Goal: Use online tool/utility

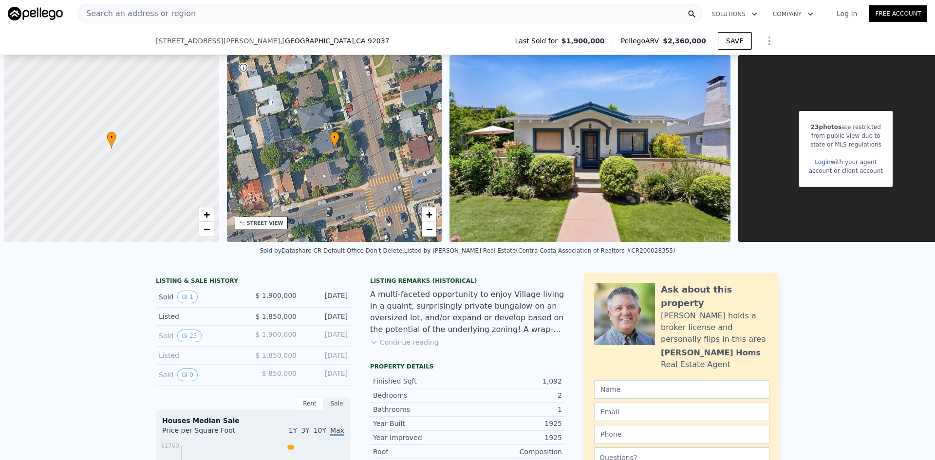
scroll to position [0, 4]
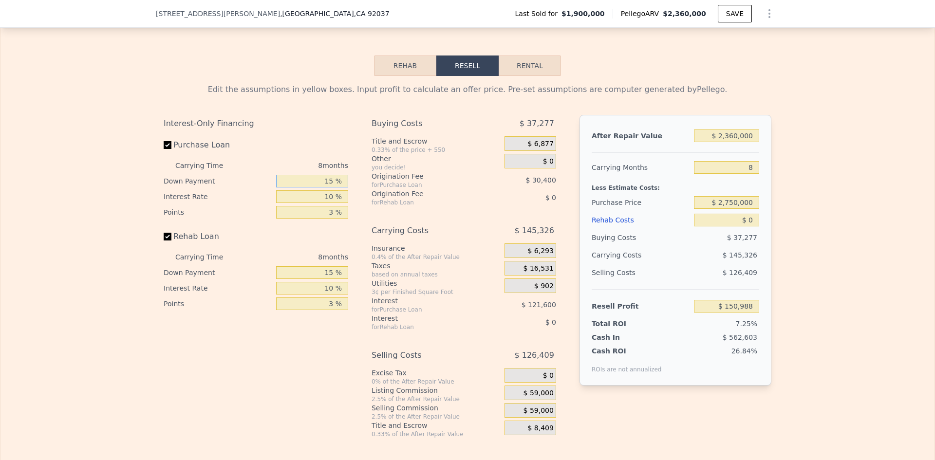
click at [331, 187] on input "15 %" at bounding box center [312, 181] width 72 height 13
type input "2 %"
type input "$ 116,788"
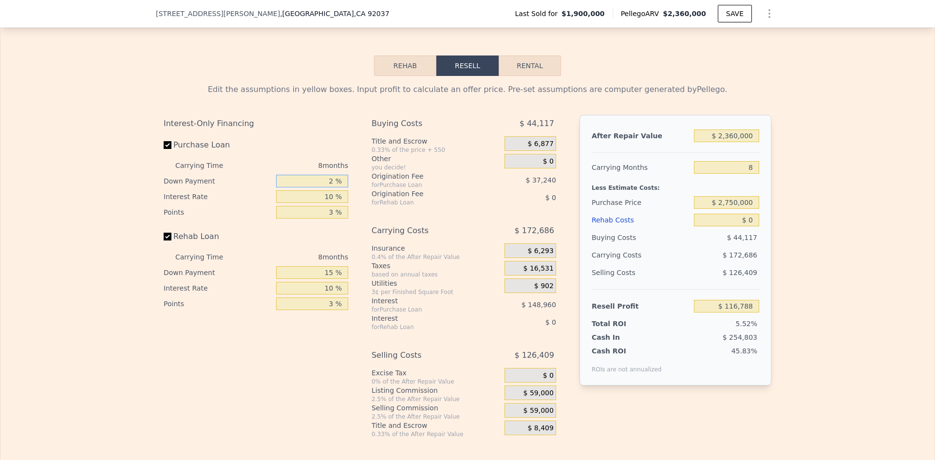
type input "25 %"
type input "$ 160,488"
type input "25 %"
type input "1 %"
type input "$ 264,984"
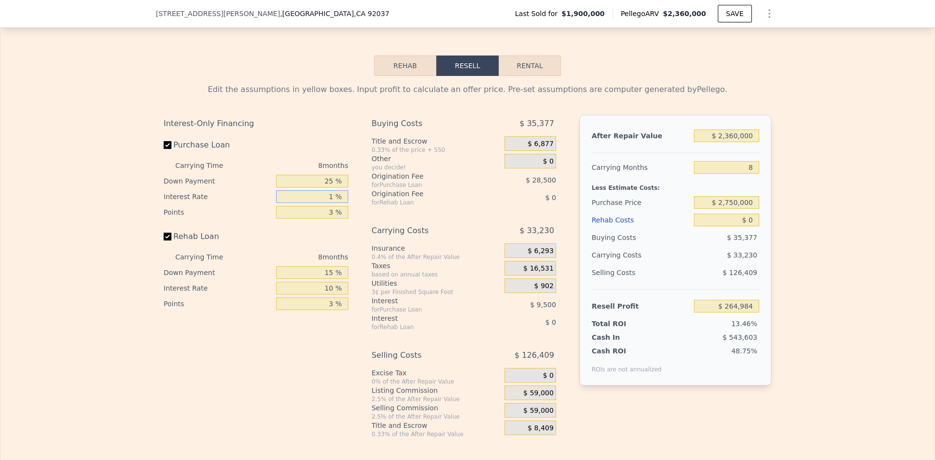
type input "10 %"
type input "$ 179,488"
type input "10.5 %"
type input "$ 174,736"
type input "10.5 %"
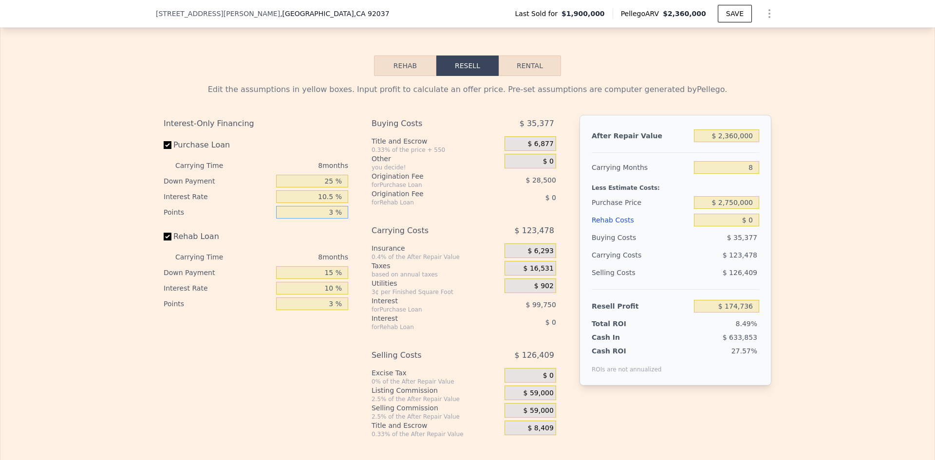
type input "3 %"
type input "25 %"
type input "10.5 %"
type input "3 %"
type input "$ 2"
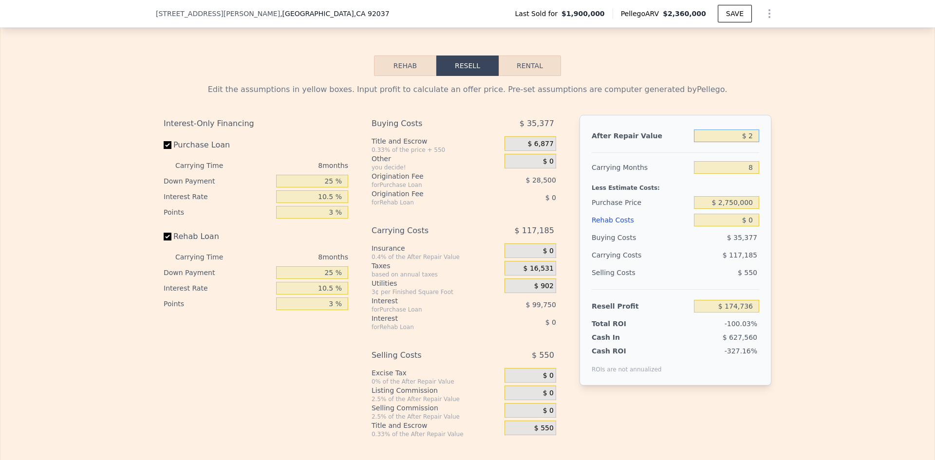
type input "-$ 2,053,110"
type input "$ 28"
type input "-$ 2,053,086"
type input "$ 285"
type input "-$ 2,052,843"
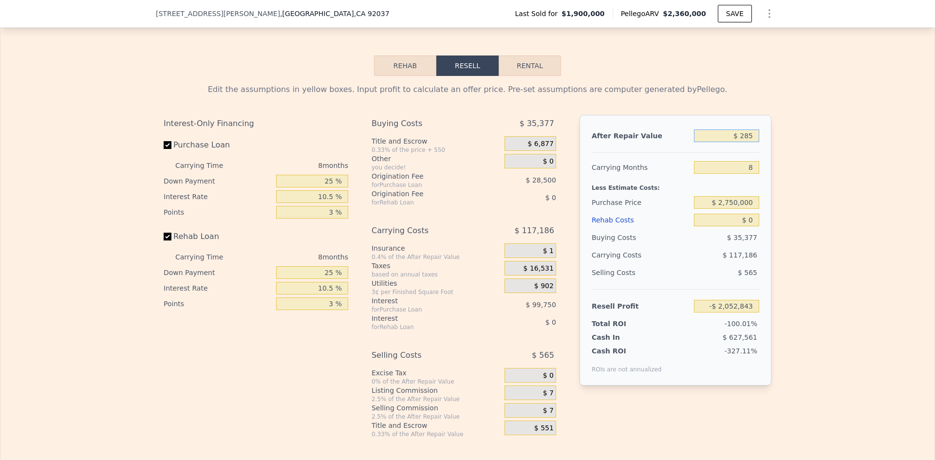
type input "$ 2,850"
type input "-$ 2,050,421"
type input "$ 28,500"
type input "-$ 2,026,209"
type input "$ 285,000"
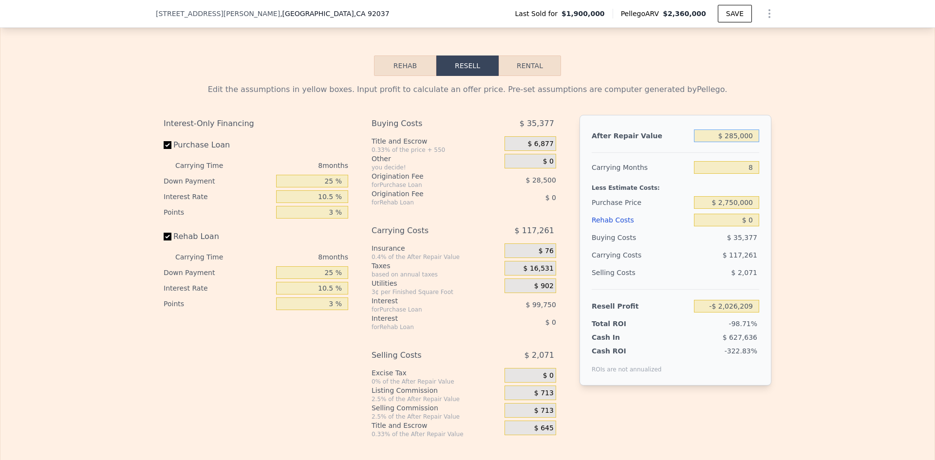
type input "-$ 1,784,071"
type input "$ 2,850,000"
type input "$ 637,297"
type input "$ 2,850,000"
type input "1"
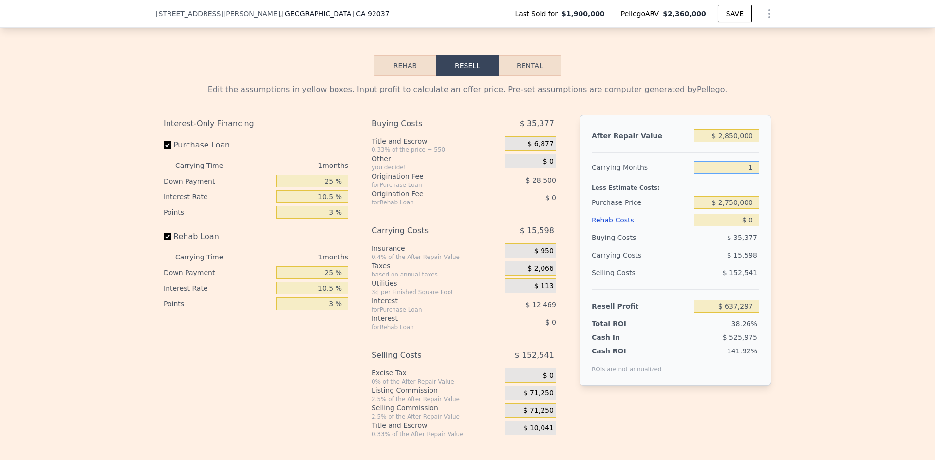
type input "$ 746,484"
type input "18"
type input "$ 481,316"
type input "18"
click at [727, 142] on input "$ 2,850,000" at bounding box center [726, 135] width 65 height 13
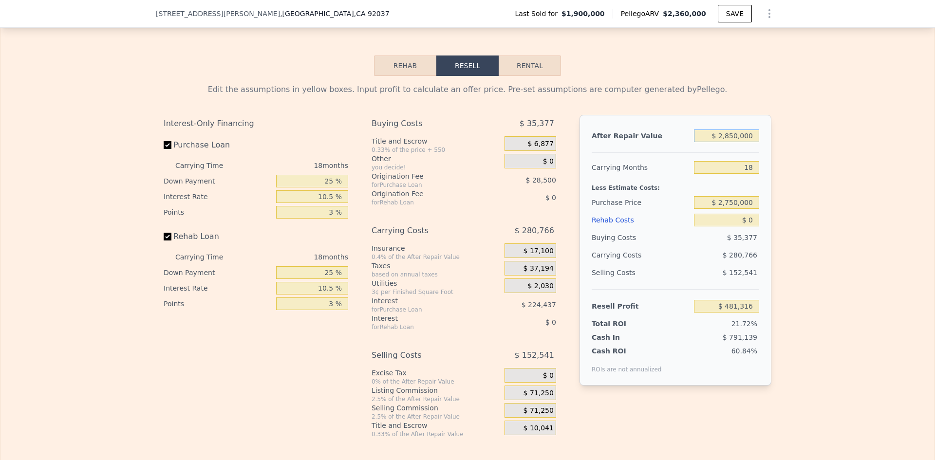
type input "-$ 484,669"
click at [727, 142] on input "$ 2,850,000" at bounding box center [726, 135] width 65 height 13
type input "$ 7"
type input "-$ 3,165,571"
type input "$ 72"
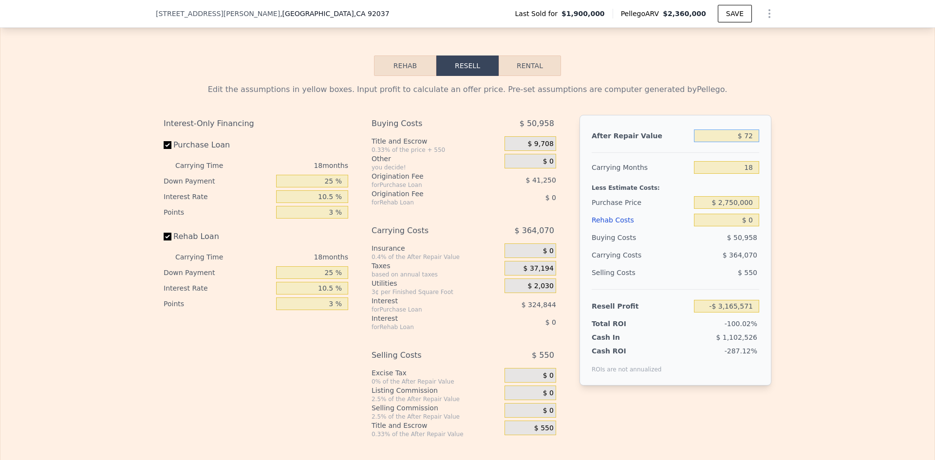
type input "-$ 3,165,510"
type input "$ 720"
type input "-$ 3,164,900"
type input "$ 7,200"
type input "-$ 3,158,805"
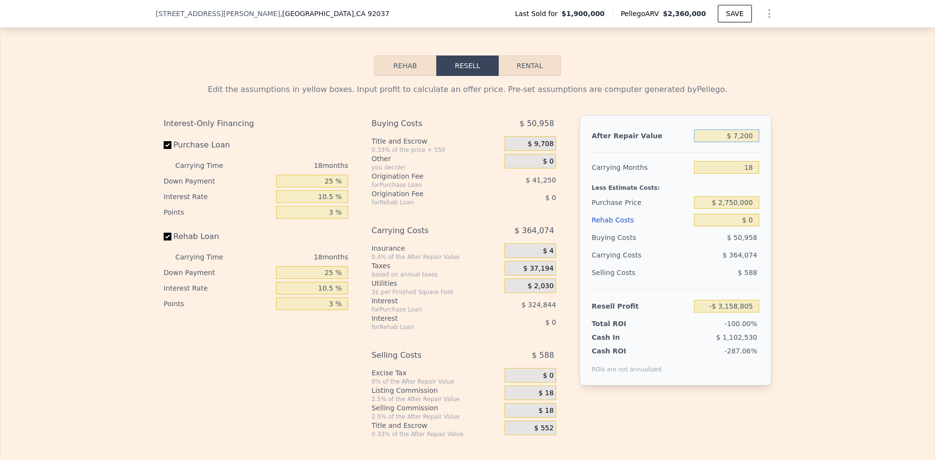
type input "$ 72,000"
type input "-$ 3,097,850"
type input "$ 720,000"
type input "-$ 2,488,296"
type input "$ 7,200,000"
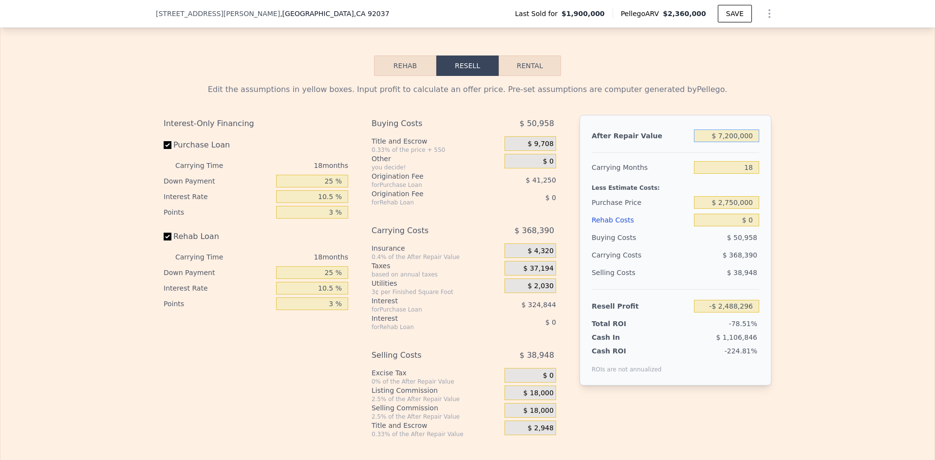
type input "$ 3,607,246"
type input "$ 7,200,000"
type input "$ 1"
type input "$ 2,850,000"
type input "$ 3,493,605"
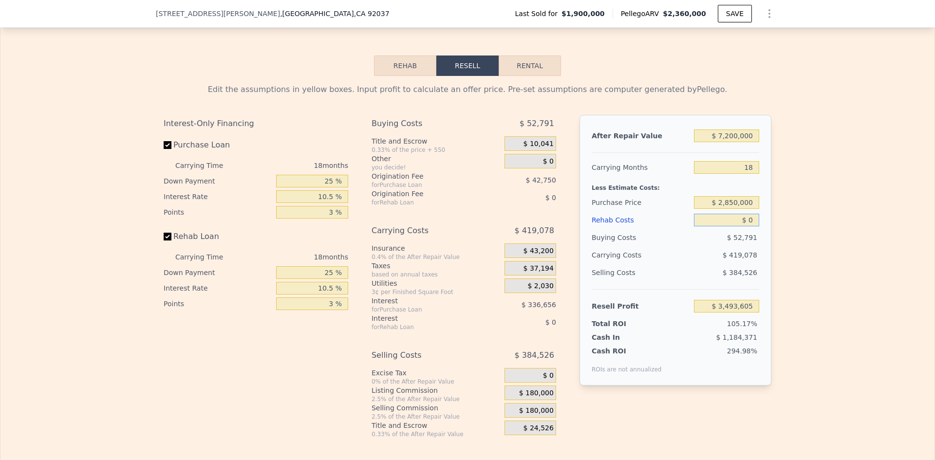
type input "$ 2"
type input "$ 3,493,603"
type input "$ 20"
type input "$ 3,493,585"
type input "$ 200"
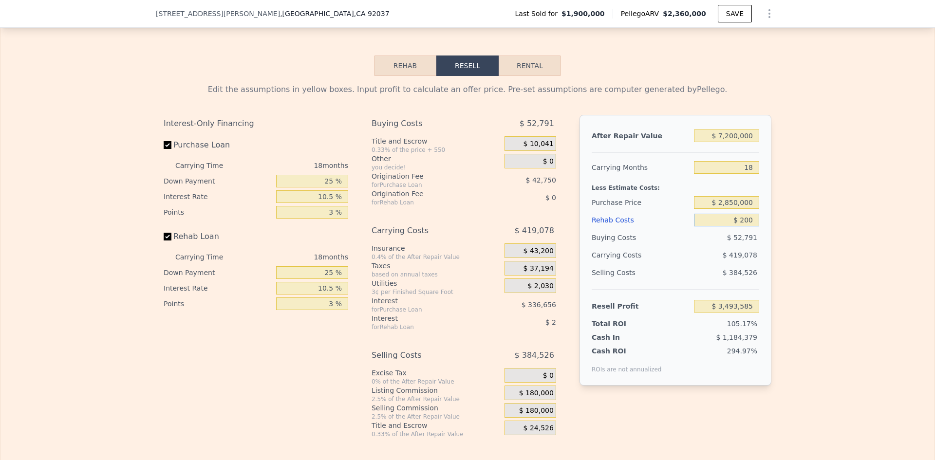
type input "$ 3,493,384"
type input "$ 2,000"
type input "$ 3,491,341"
type input "$ 20,000"
type input "$ 3,470,947"
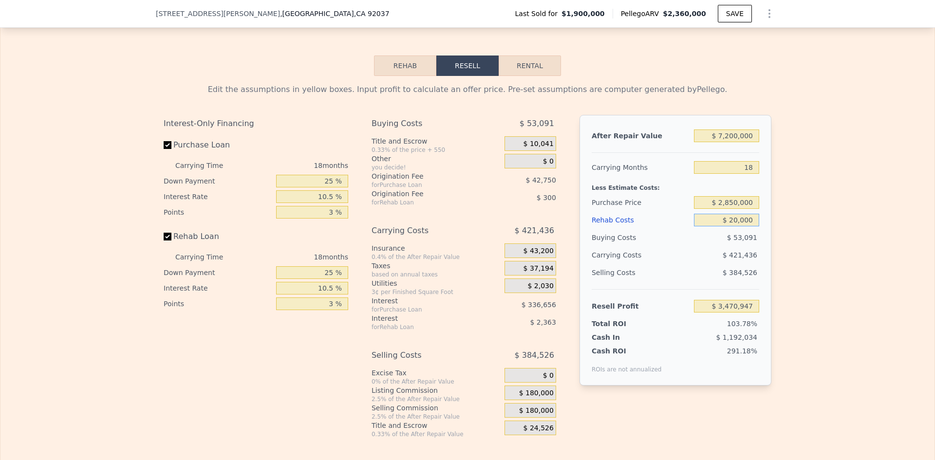
type input "$ 200,000"
type input "$ 3,266,989"
type input "$ 2,000,000"
type input "$ 1,227,355"
type input "$ 2,000,000"
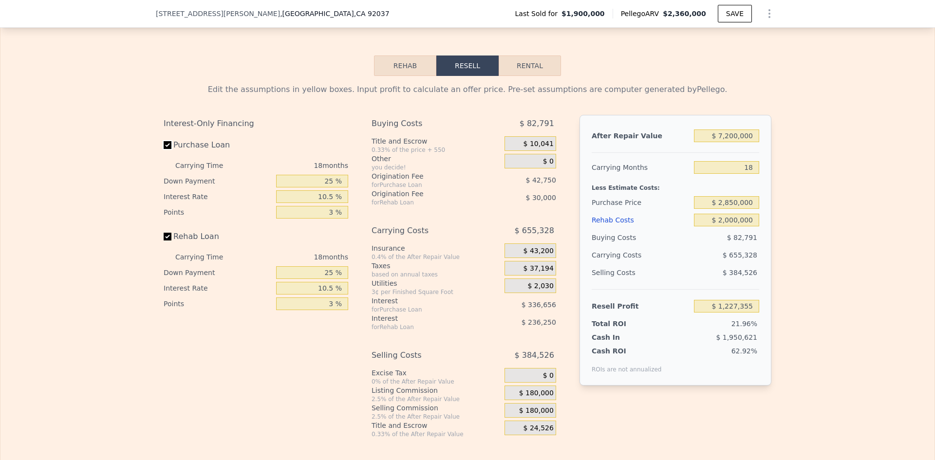
click at [164, 149] on input "Purchase Loan" at bounding box center [168, 145] width 8 height 8
checkbox input "false"
type input "$ 1,606,759"
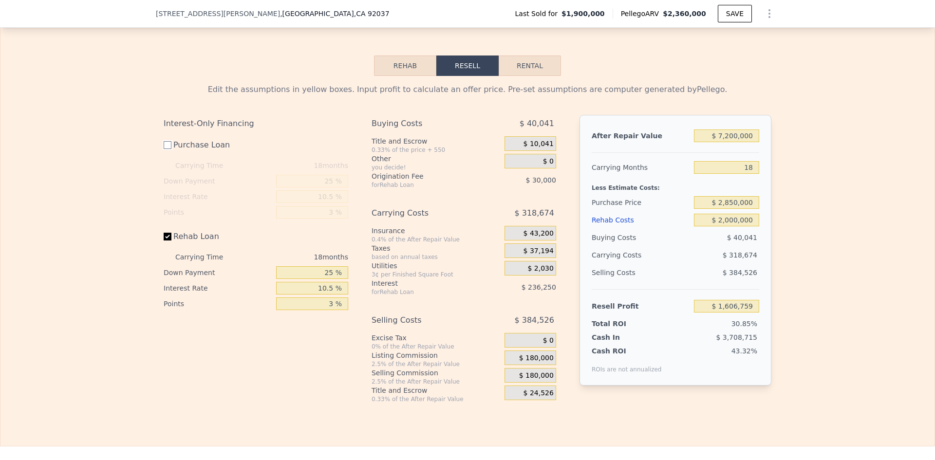
click at [165, 149] on input "Purchase Loan" at bounding box center [168, 145] width 8 height 8
checkbox input "true"
type input "$ 1,227,355"
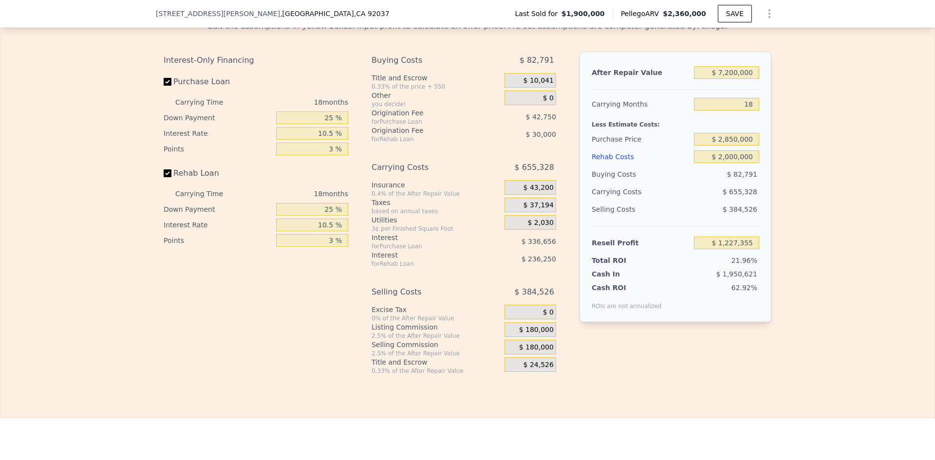
scroll to position [1554, 0]
click at [514, 335] on div "$ 180,000" at bounding box center [530, 328] width 52 height 15
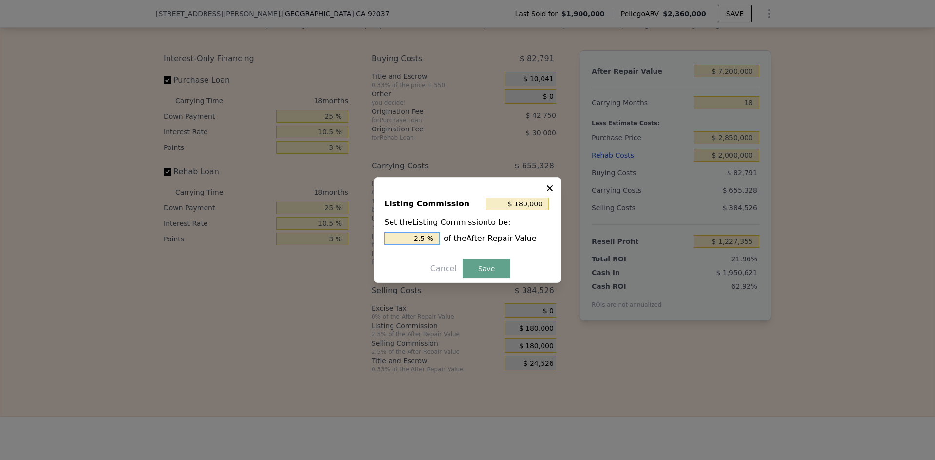
click at [424, 239] on input "2.5 %" at bounding box center [411, 238] width 55 height 13
type input "$ 2,360,000"
type input "8"
type input "$ 0"
type input "$ 150,988"
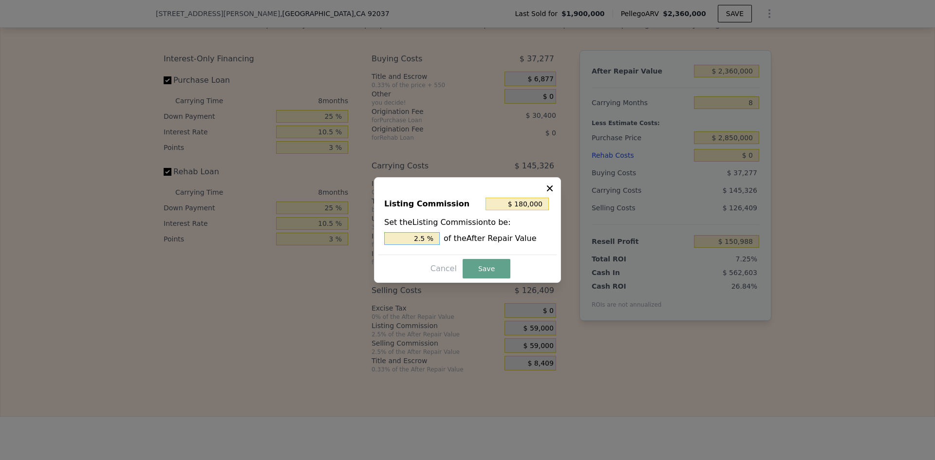
type input "$ 47,200"
type input "2 %"
click at [488, 271] on button "Save" at bounding box center [486, 268] width 48 height 19
type input "$ 162,788"
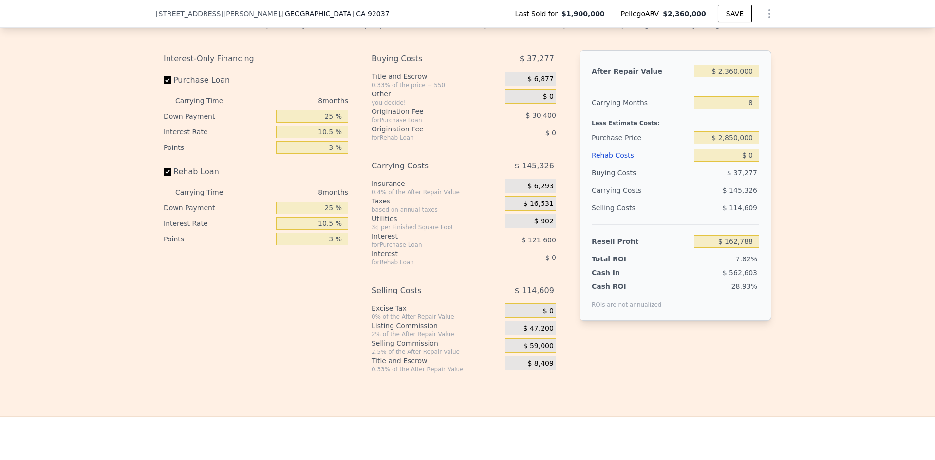
click at [509, 353] on div "$ 59,000" at bounding box center [530, 345] width 52 height 15
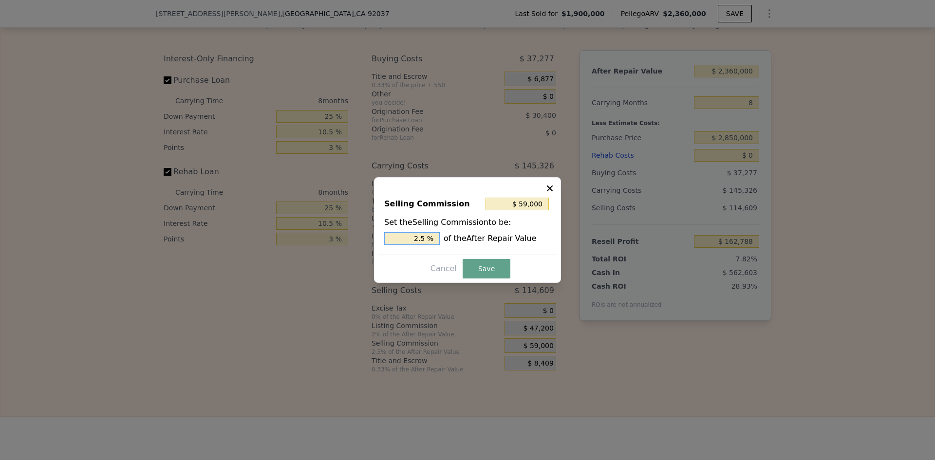
click at [423, 239] on input "2.5 %" at bounding box center [411, 238] width 55 height 13
click at [426, 239] on input "2.5 %" at bounding box center [411, 238] width 55 height 13
type input "$ 47,200"
type input "2 %"
click at [489, 263] on button "Save" at bounding box center [486, 268] width 48 height 19
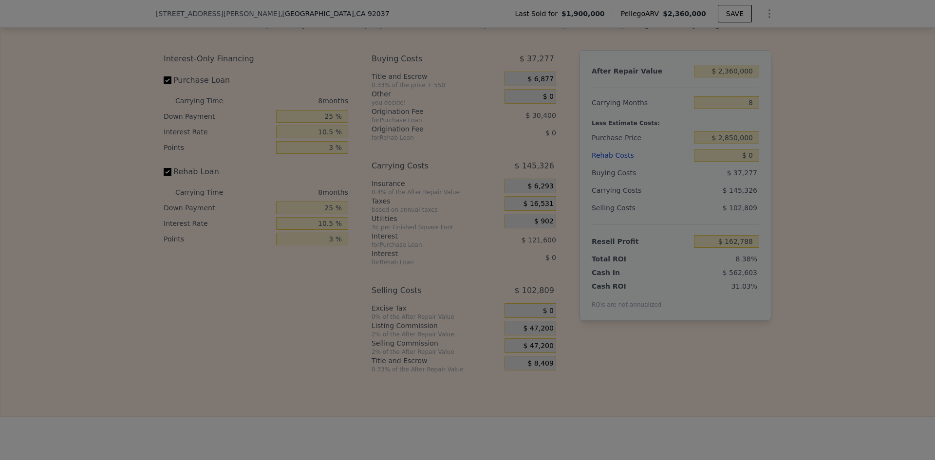
type input "$ 174,588"
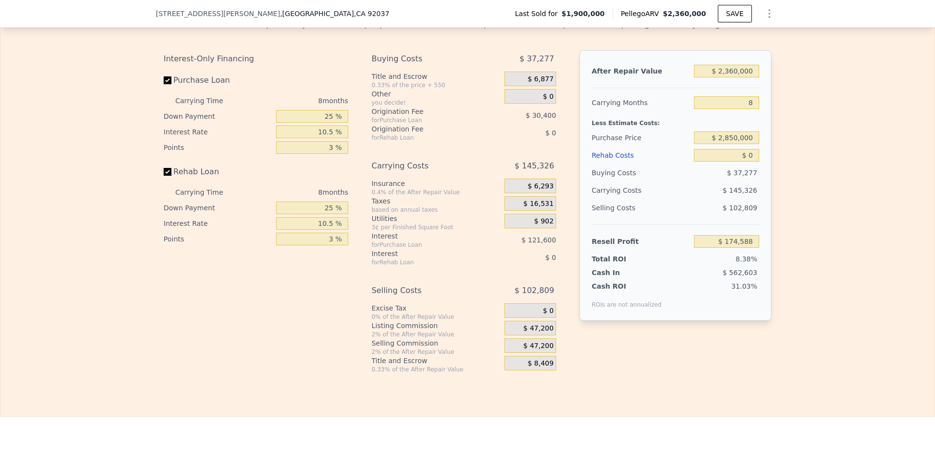
click at [689, 297] on div "Cash ROI ROIs are not annualized 31.03%" at bounding box center [674, 292] width 167 height 31
click at [730, 77] on input "$ 2,360,000" at bounding box center [726, 71] width 65 height 13
click at [733, 77] on input "$ 2,360,000" at bounding box center [726, 71] width 65 height 13
type input "$ 7"
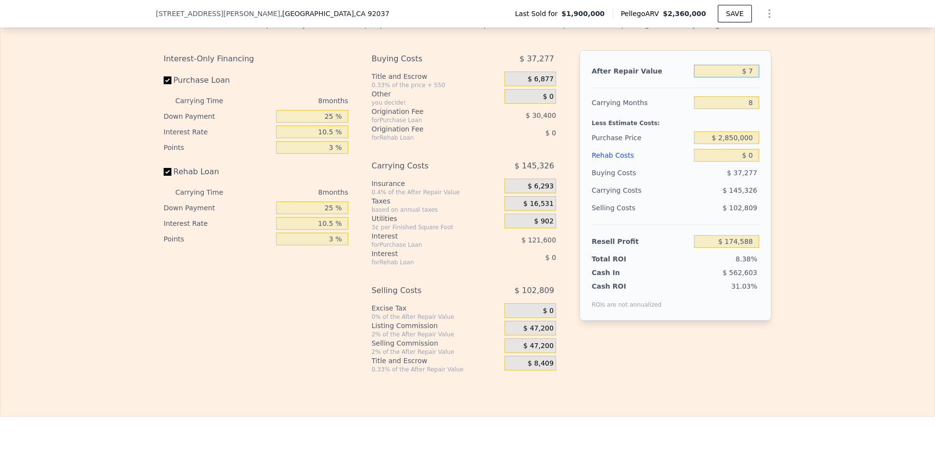
type input "-$ 2,076,853"
type input "$ 72"
type input "-$ 2,076,790"
type input "$ 720"
type input "-$ 2,076,172"
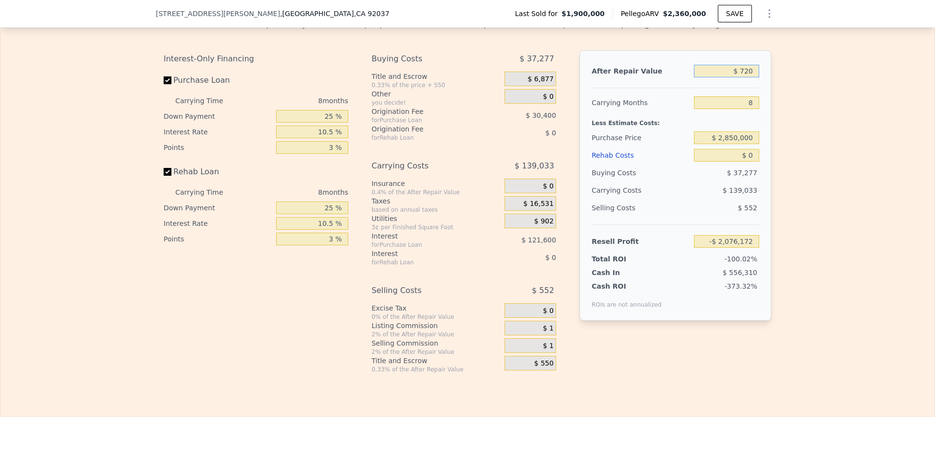
type input "$ 7,200"
type input "-$ 2,069,991"
type input "$ 72,000"
type input "-$ 2,008,172"
type input "$ 720,000"
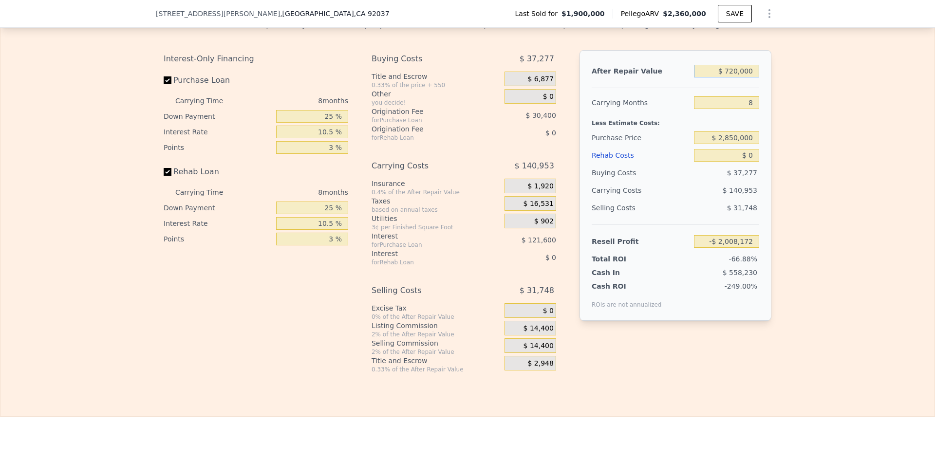
type input "-$ 1,389,978"
type input "$ 7,200,000"
type input "$ 4,791,964"
type input "$ 7,200,000"
type input "18"
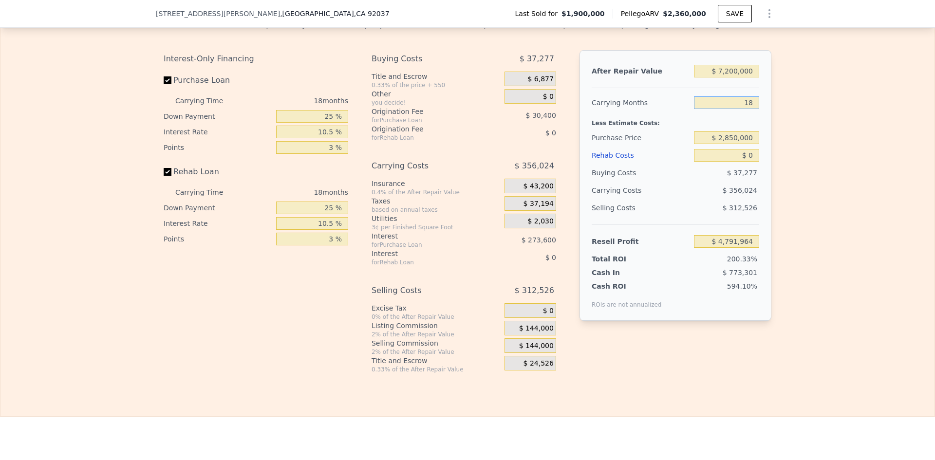
type input "$ 4,594,173"
type input "18"
type input "$ 2,850,000"
click at [755, 171] on div "After Repair Value $ 7,200,000 Carrying Months 18 Less Estimate Costs: Purchase…" at bounding box center [675, 185] width 192 height 271
type input "$ 3,489,009"
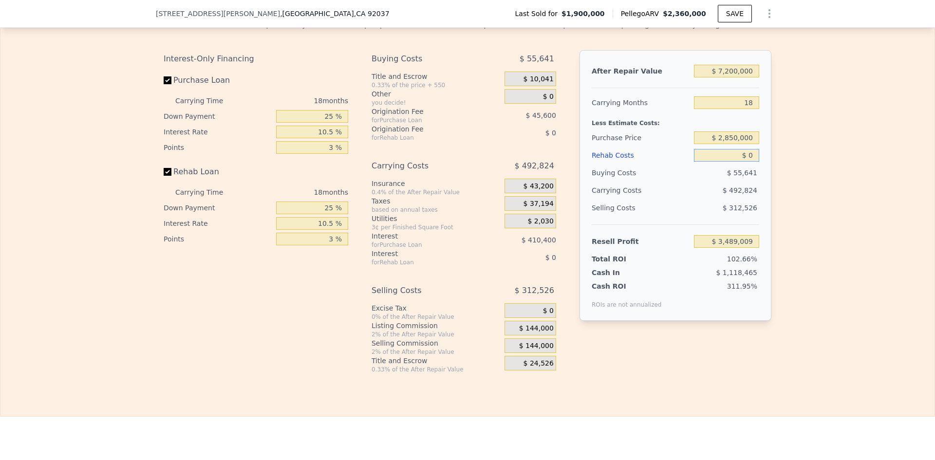
click at [751, 162] on input "$ 0" at bounding box center [726, 155] width 65 height 13
type input "$ 2"
type input "$ 3,489,007"
type input "$ 20"
type input "$ 3,488,989"
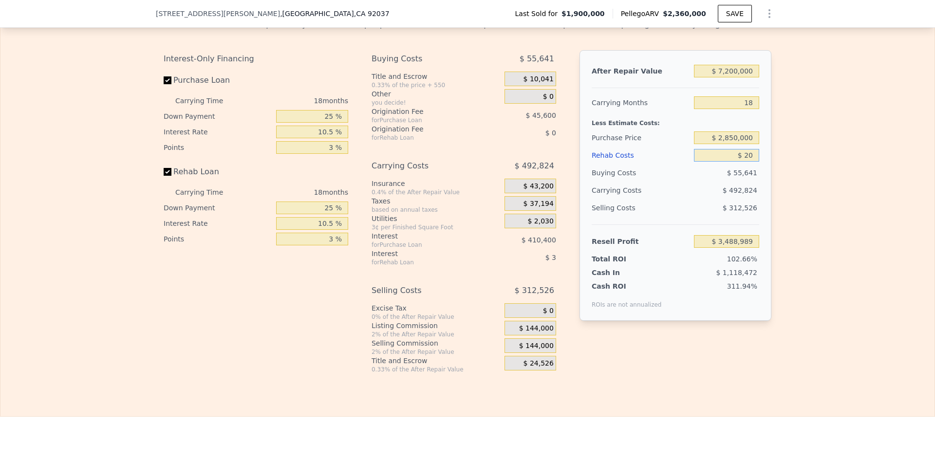
type input "$ 200"
type input "$ 3,488,770"
type input "$ 2,000"
type input "$ 3,486,689"
type input "$ 20,000"
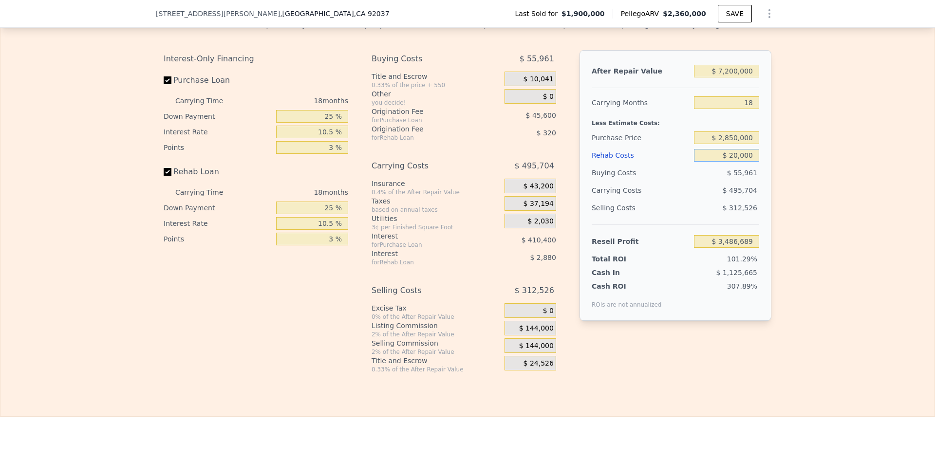
type input "$ 3,465,809"
type input "$ 200,000"
type input "$ 3,257,009"
type input "$ 2,000,000"
type input "$ 1,169,009"
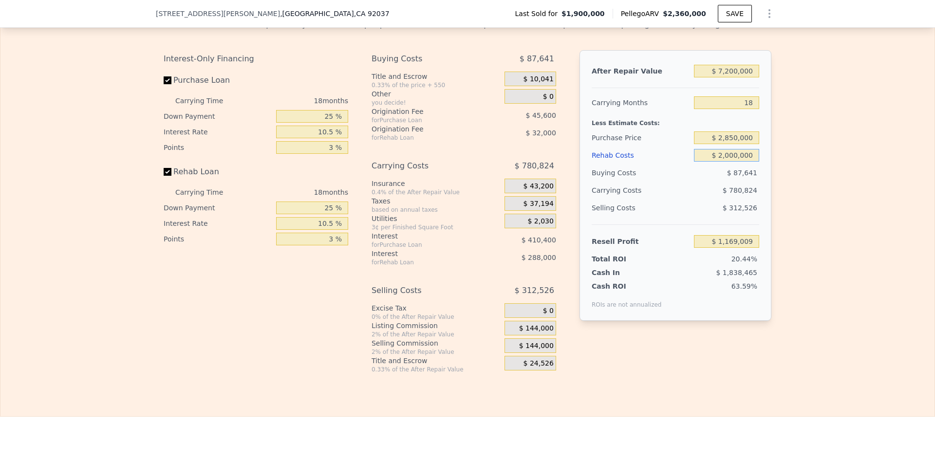
type input "$ 2,000,000"
click at [695, 199] on div "$ 780,824" at bounding box center [707, 191] width 103 height 18
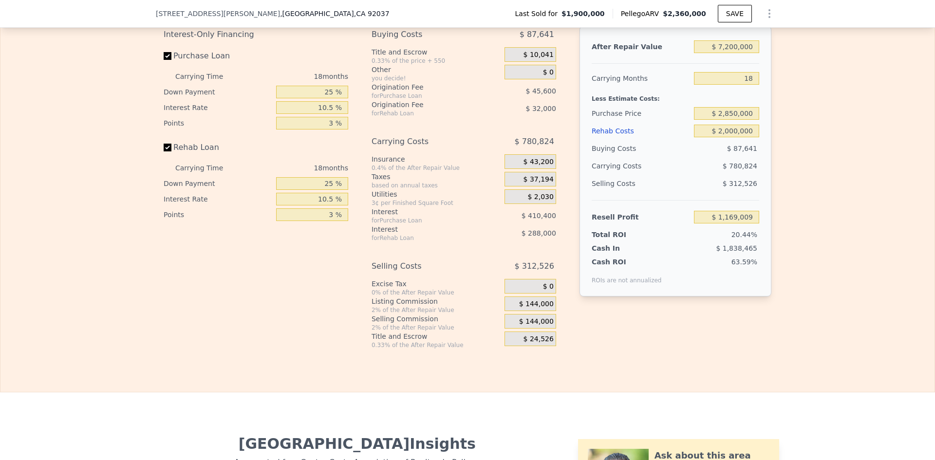
scroll to position [1619, 0]
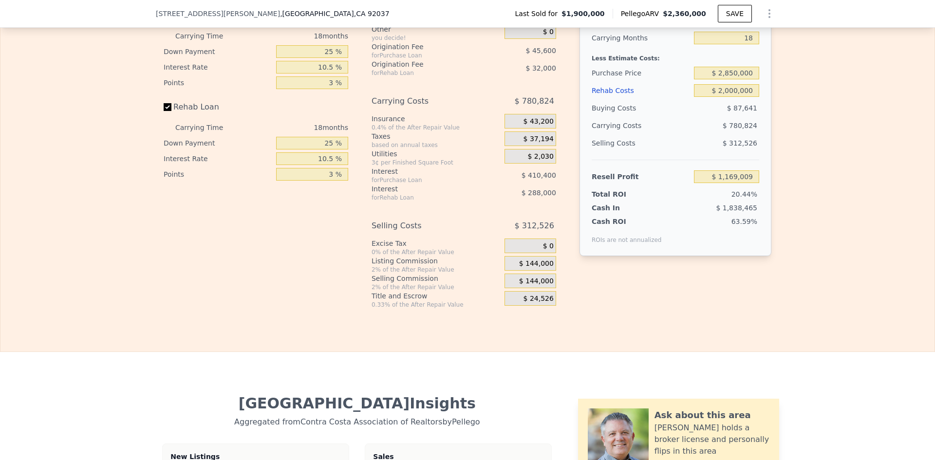
click at [530, 268] on span "$ 144,000" at bounding box center [536, 263] width 35 height 9
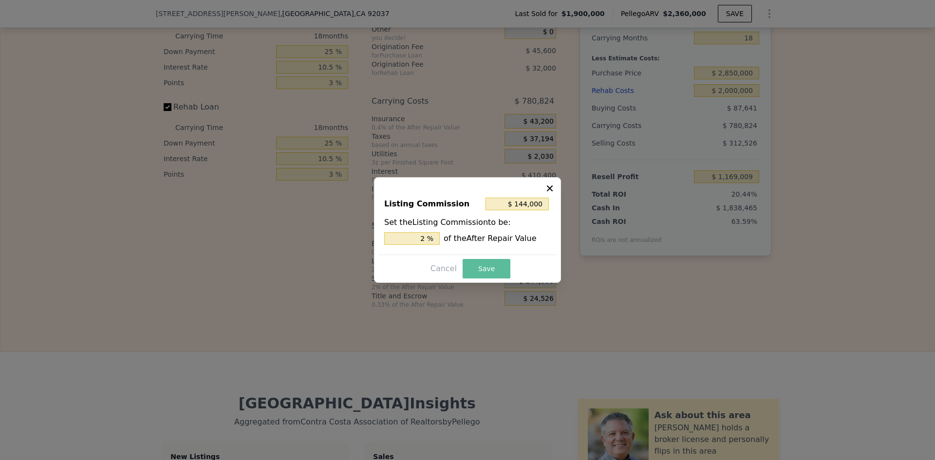
click at [493, 264] on button "Save" at bounding box center [486, 268] width 48 height 19
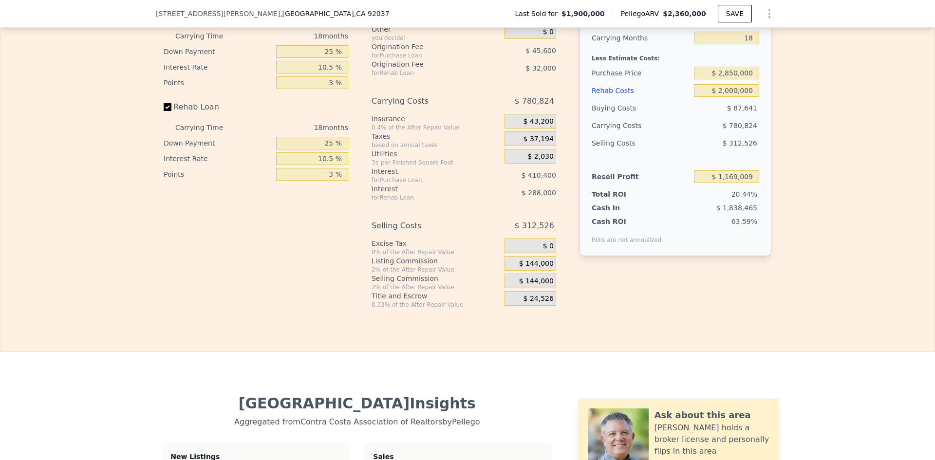
click at [532, 286] on span "$ 144,000" at bounding box center [536, 281] width 35 height 9
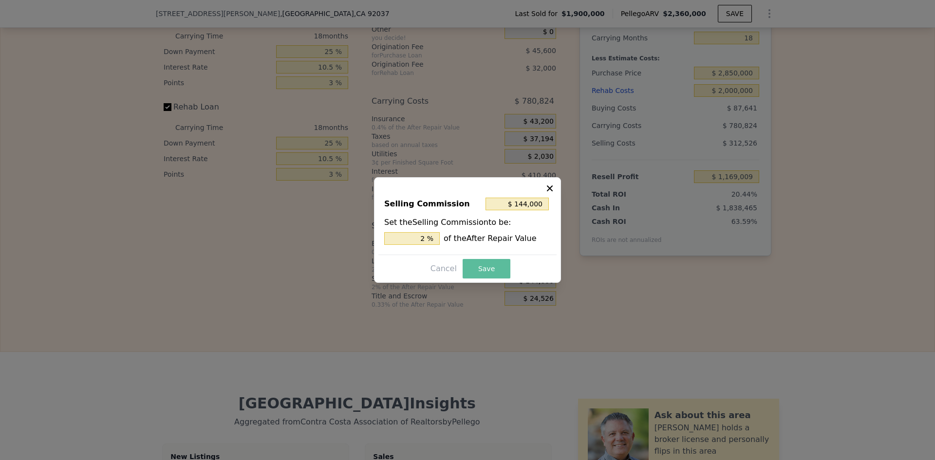
click at [487, 270] on button "Save" at bounding box center [486, 268] width 48 height 19
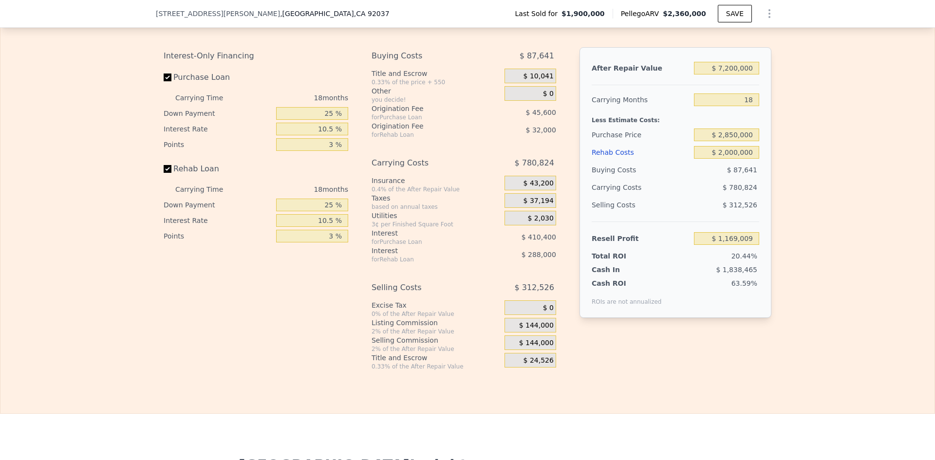
scroll to position [1554, 0]
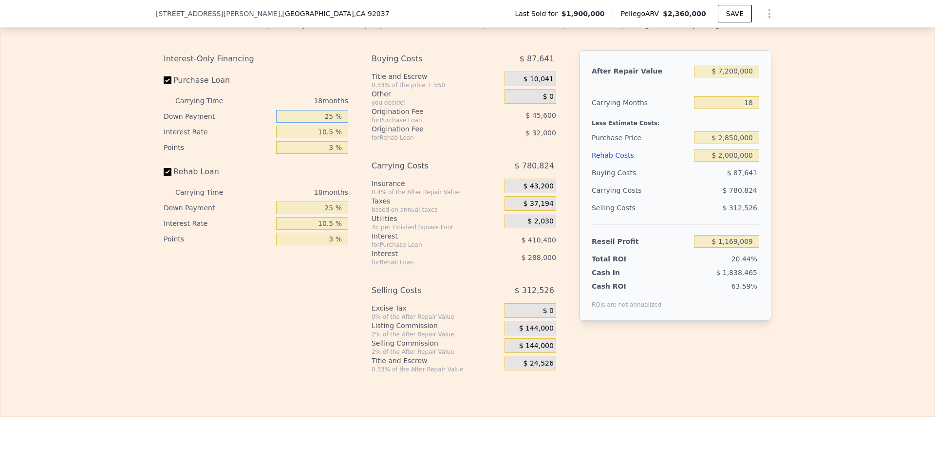
click at [331, 123] on input "25 %" at bounding box center [312, 116] width 72 height 13
type input "2 %"
type input "$ 1,066,409"
type input "20 %"
type input "$ 1,169,009"
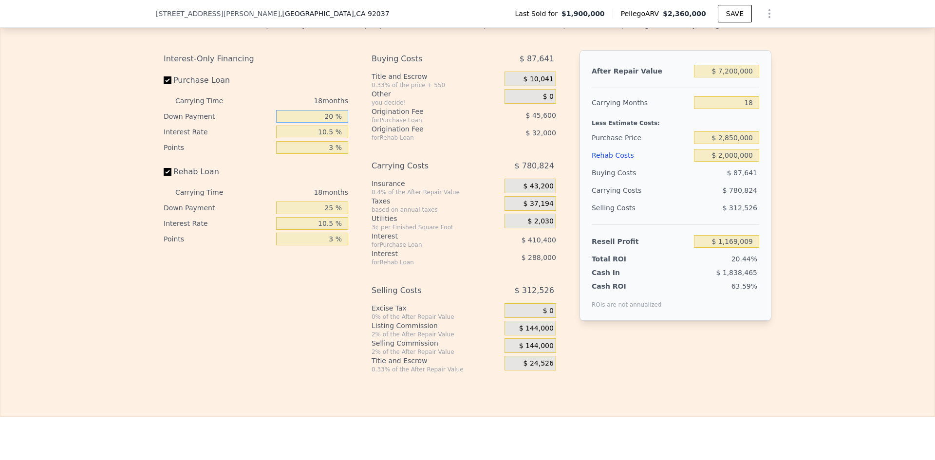
type input "20 %"
click at [330, 214] on input "25 %" at bounding box center [312, 208] width 72 height 13
type input "2 %"
type input "$ 1,097,009"
type input "20 %"
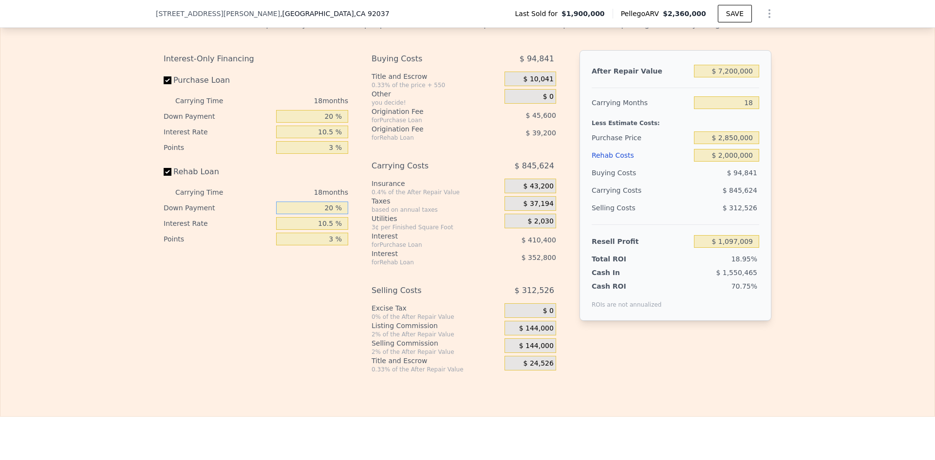
type input "$ 1,169,009"
type input "20 %"
click at [325, 184] on div "Rehab Loan" at bounding box center [256, 173] width 184 height 21
click at [329, 154] on input "3 %" at bounding box center [312, 147] width 72 height 13
type input "1 %"
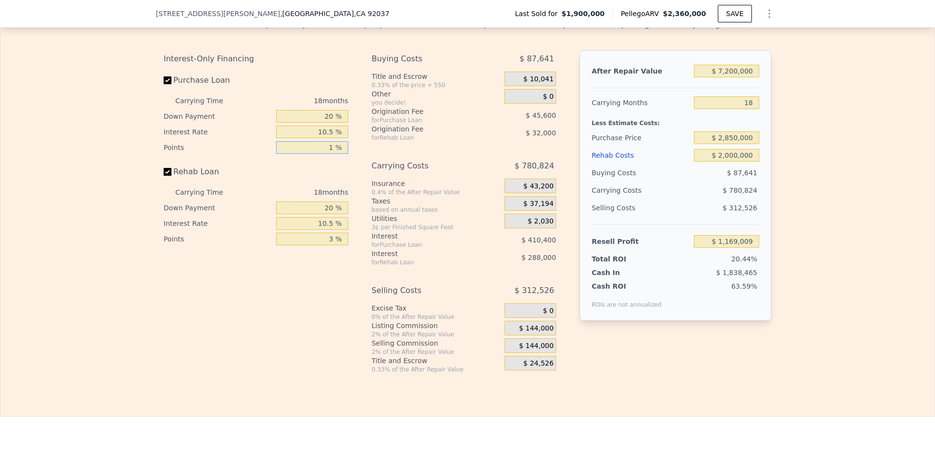
type input "$ 1,191,809"
type input "1.5 %"
type input "$ 1,180,409"
type input "1.5 %"
type input "1 %"
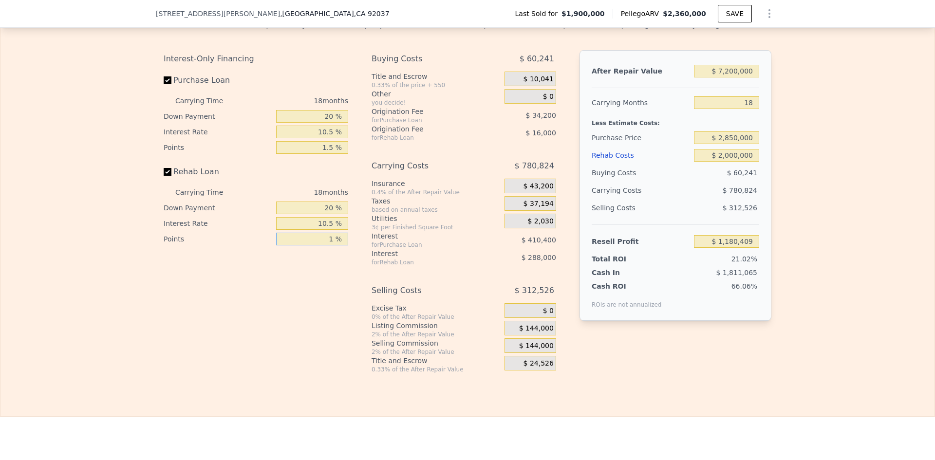
type input "$ 1,196,409"
type input "1.5 %"
type input "$ 1,188,409"
click at [309, 321] on div "Interest-Only Financing Purchase Loan Carrying Time 18 months Down Payment 20 %…" at bounding box center [260, 211] width 192 height 323
click at [660, 296] on div "Cash ROI ROIs are not annualized 65.33%" at bounding box center [674, 292] width 167 height 31
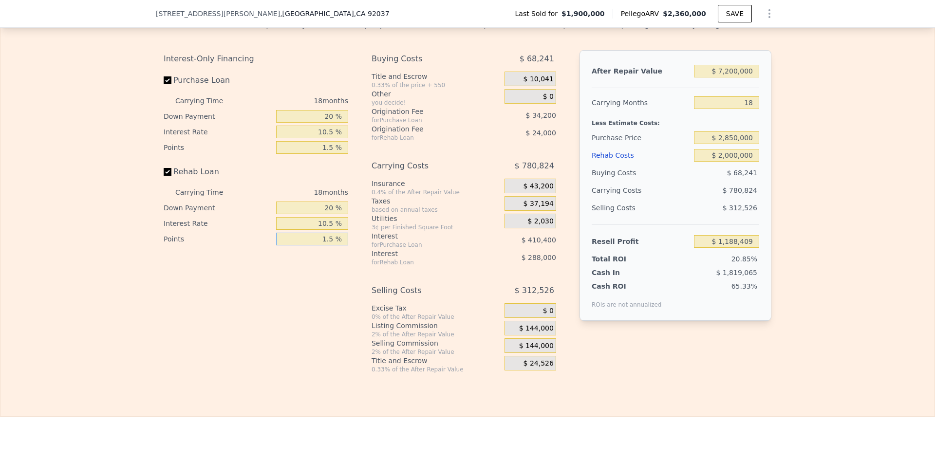
click at [325, 245] on input "1.5 %" at bounding box center [312, 239] width 72 height 13
type input "3 %"
type input "$ 1,164,409"
type input "3 %"
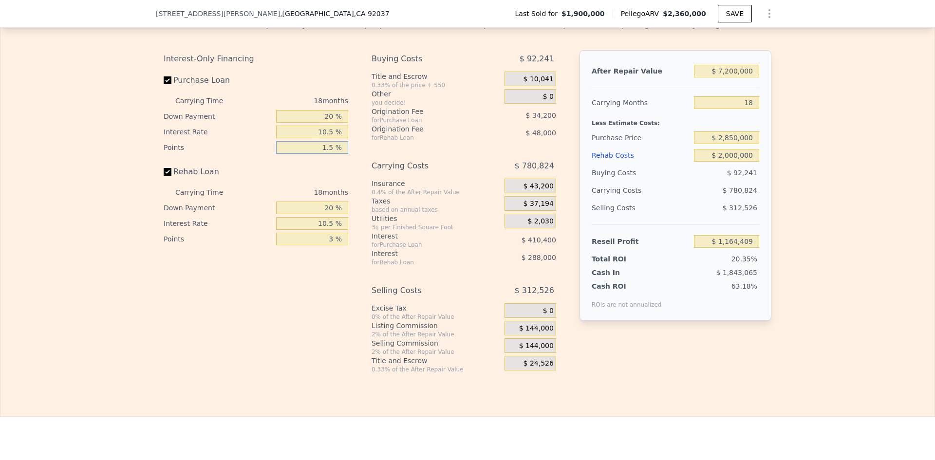
click at [329, 154] on input "1.5 %" at bounding box center [312, 147] width 72 height 13
type input "3 %"
type input "$ 1,130,209"
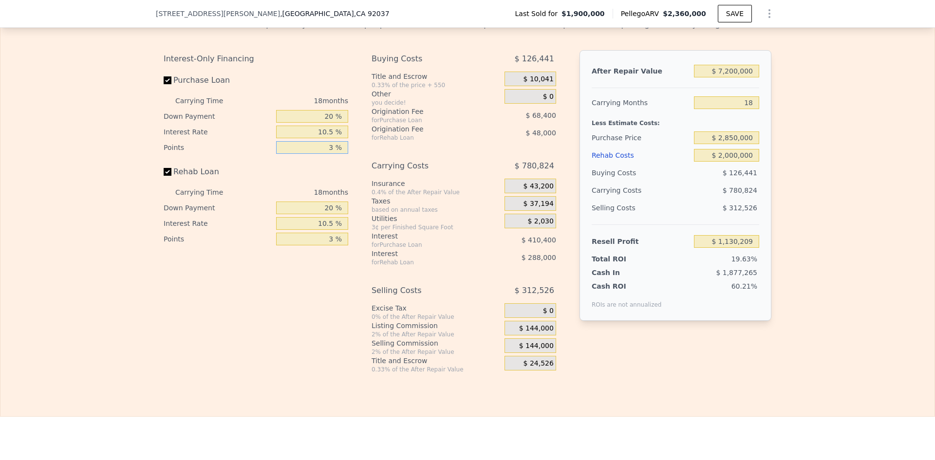
type input "3 %"
click at [686, 277] on div "$ 1,877,265" at bounding box center [707, 273] width 103 height 10
type input "$ 2,360,000"
type input "8"
type input "$ 0"
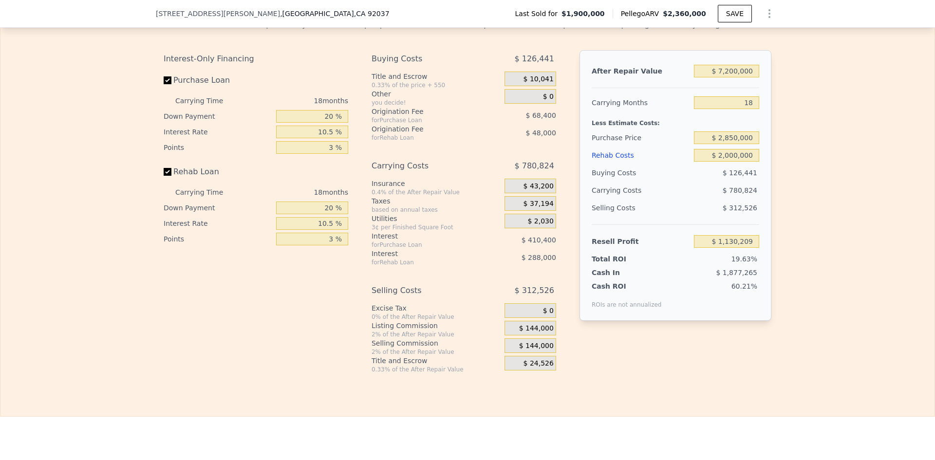
type input "$ 150,988"
click at [328, 123] on input "20 %" at bounding box center [312, 116] width 72 height 13
type input "1 %"
type input "$ 114,888"
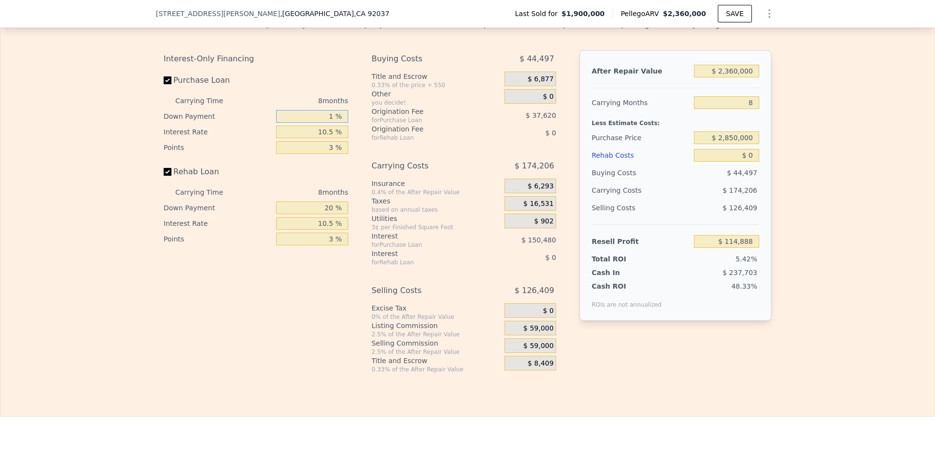
type input "15 %"
type input "$ 141,488"
type input "15 %"
type input "1 %"
type input "$ 259,920"
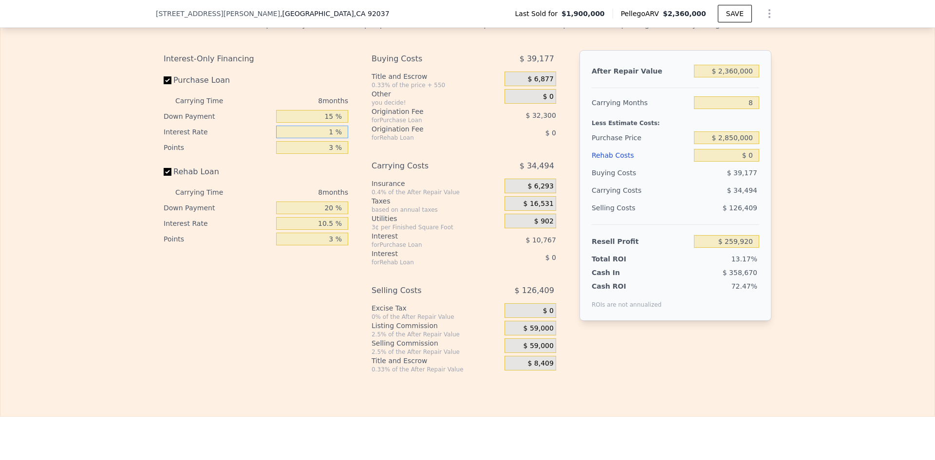
type input "10 %"
type input "$ 163,024"
type input "10.5 %"
type input "$ 157,640"
type input "3 %"
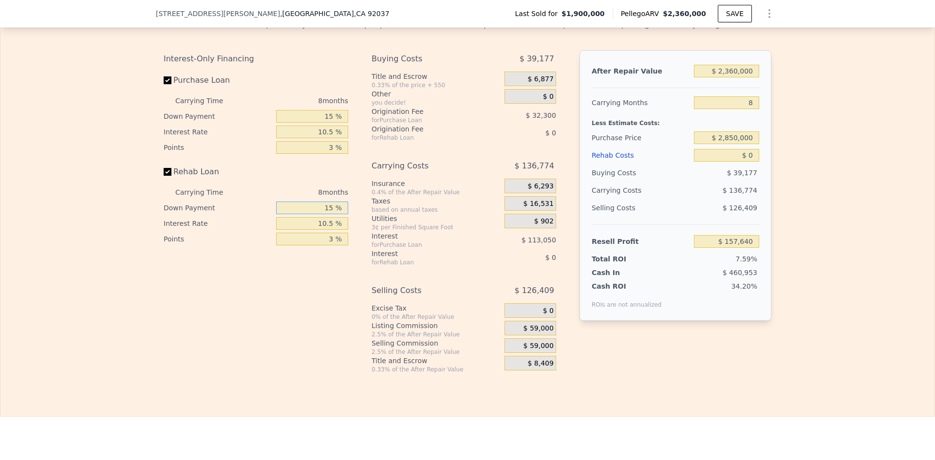
type input "15 %"
type input "10.5 %"
type input "3 %"
type input "$ 7"
type input "-$ 2,070,201"
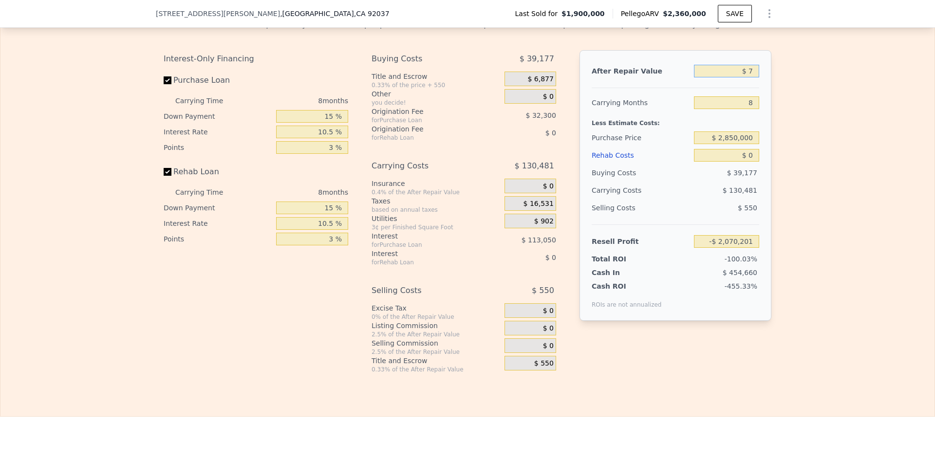
type input "$ 72"
type input "-$ 2,070,140"
type input "$ 720"
type input "-$ 2,069,528"
type input "$ 7,200"
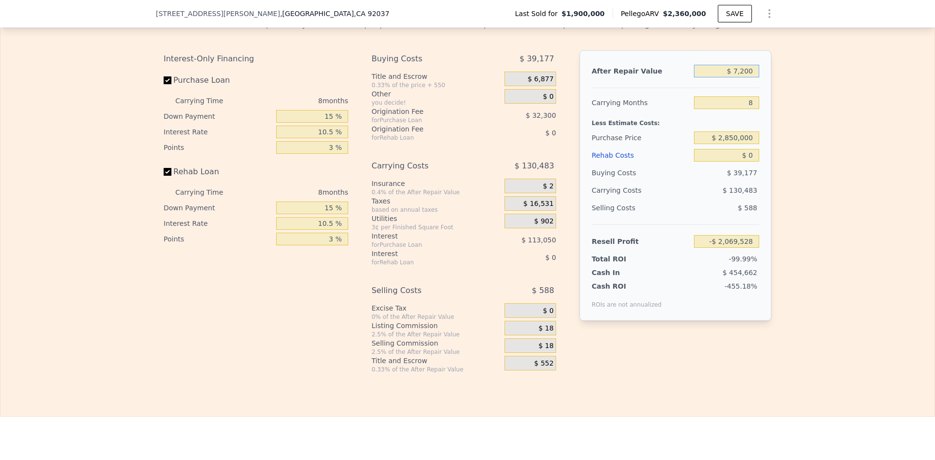
type input "-$ 2,063,411"
type input "$ 72,000"
type input "-$ 2,002,240"
type input "$ 720,000"
type input "-$ 1,390,526"
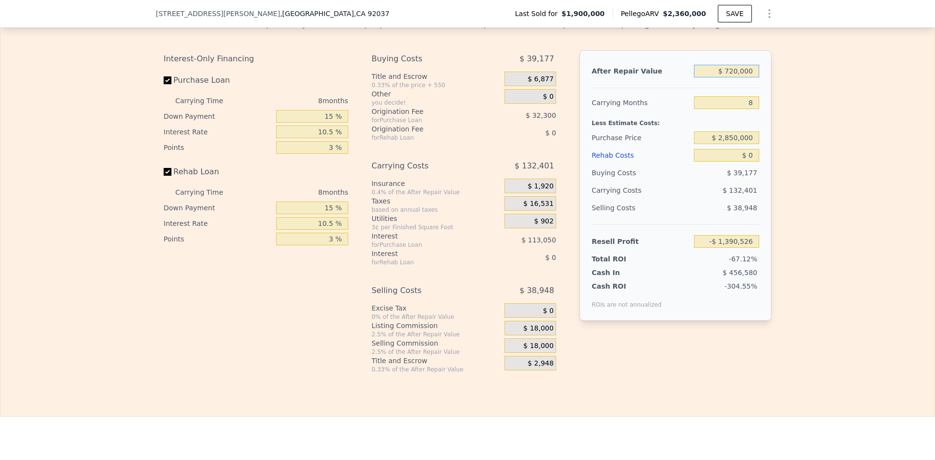
type input "$ 7,200,000"
type input "$ 4,726,616"
type input "$ 7,200,000"
type input "1"
type input "$ 4,857,587"
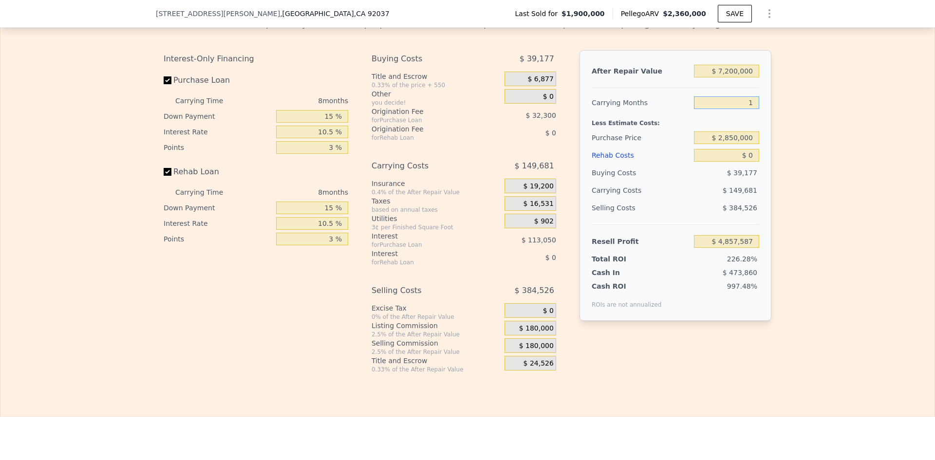
type input "16"
type input "$ 4,576,936"
type input "16"
type input "$ 2,750,000"
type input "$ 3,608,503"
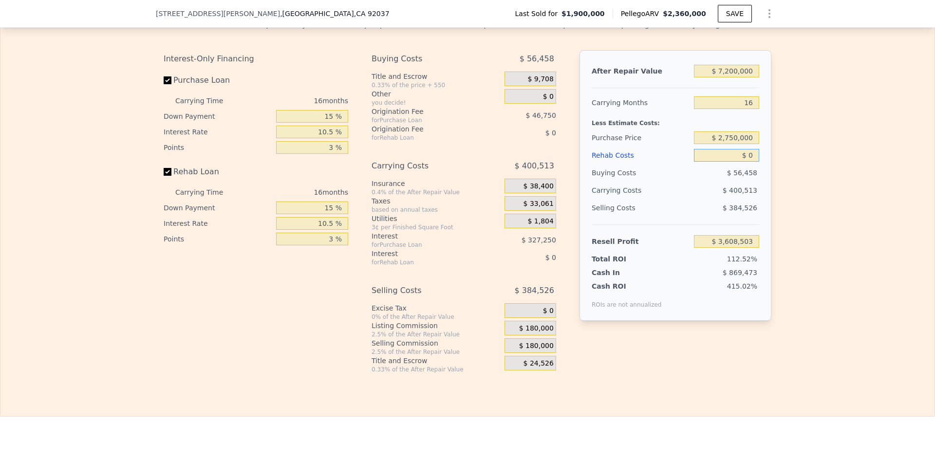
type input "$ 2"
type input "$ 3,608,501"
type input "$ 20"
type input "$ 3,608,483"
type input "$ 200"
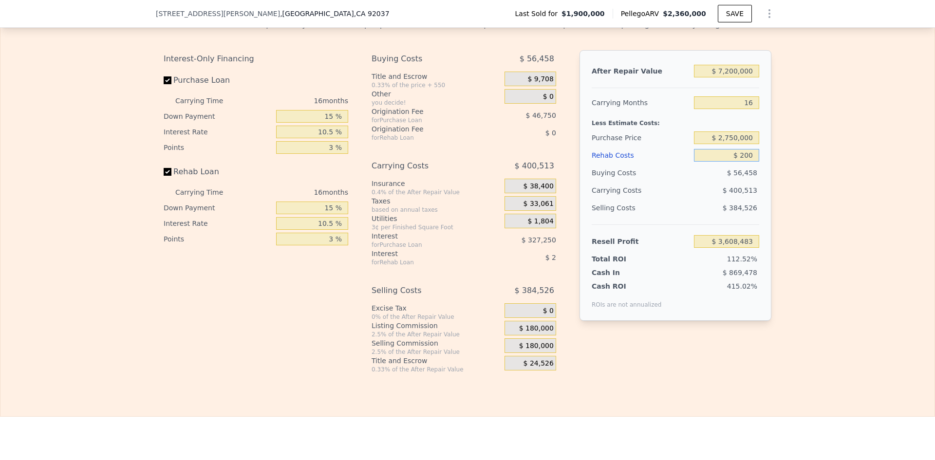
type input "$ 3,608,284"
type input "$ 2,000"
type input "$ 3,606,229"
type input "$ 20,000"
type input "$ 3,585,779"
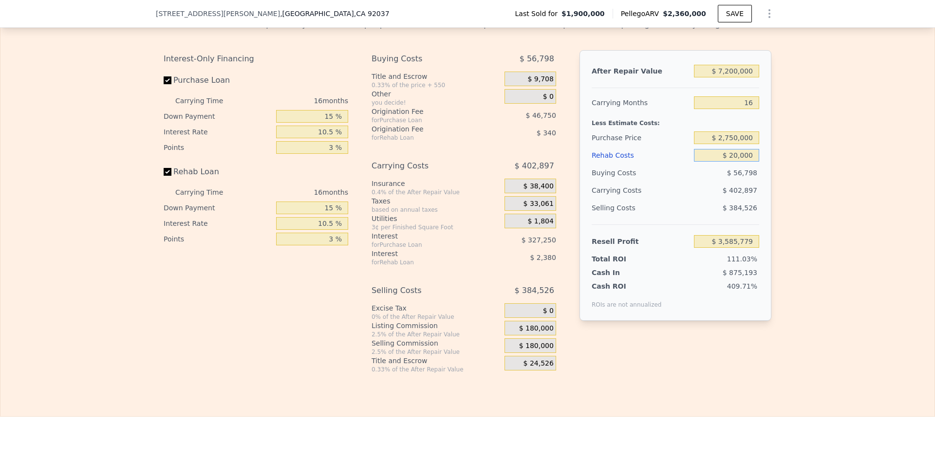
type input "$ 200,000"
type input "$ 3,381,311"
type input "$ 2,000,000"
type input "$ 1,336,503"
type input "$ 2,000,000"
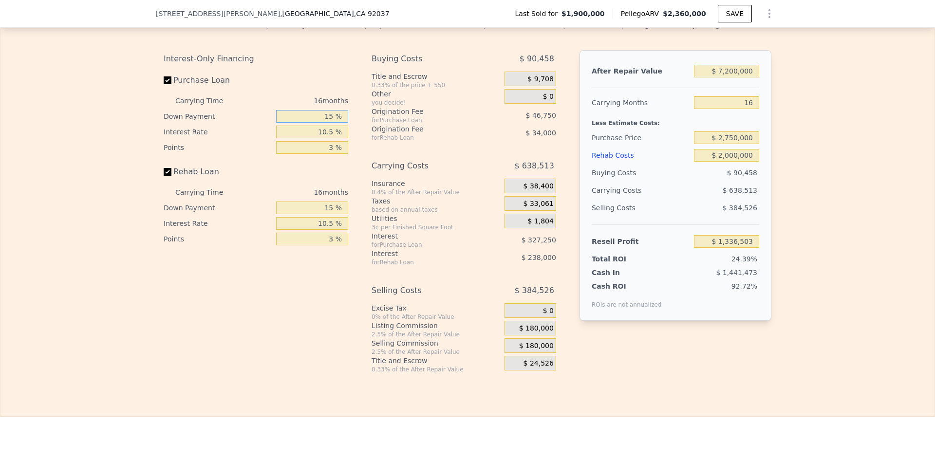
click at [338, 123] on input "15 %" at bounding box center [312, 116] width 72 height 13
click at [330, 138] on input "10.5 %" at bounding box center [312, 132] width 72 height 13
click at [332, 154] on input "3 %" at bounding box center [312, 147] width 72 height 13
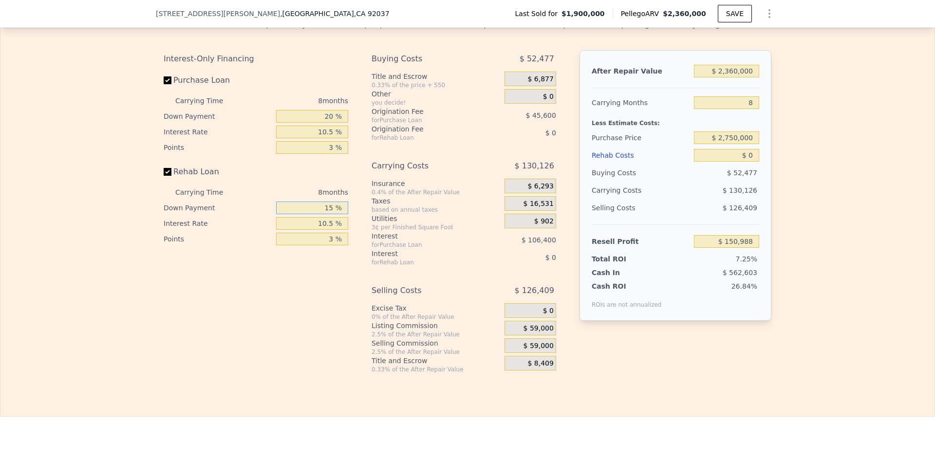
click at [333, 214] on input "15 %" at bounding box center [312, 208] width 72 height 13
drag, startPoint x: 333, startPoint y: 225, endPoint x: 321, endPoint y: 225, distance: 11.7
click at [321, 214] on input "15 %" at bounding box center [312, 208] width 72 height 13
click at [731, 77] on input "$ 2,360,000" at bounding box center [726, 71] width 65 height 13
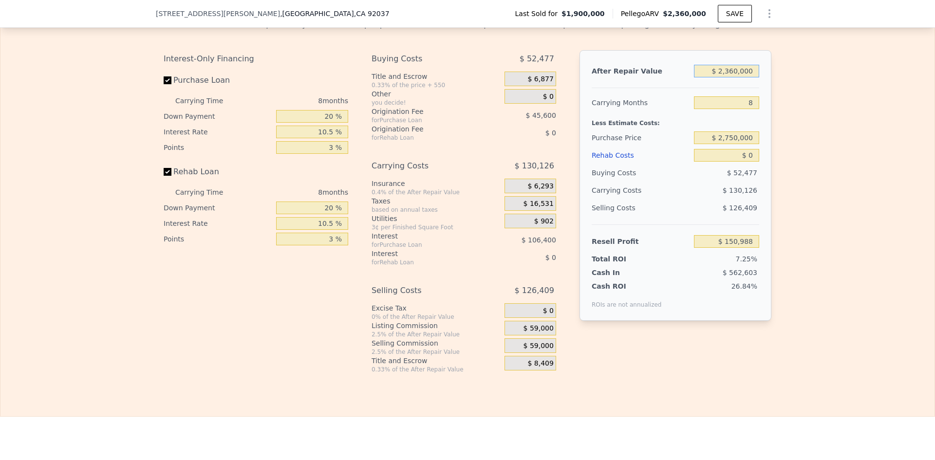
click at [731, 77] on input "$ 2,360,000" at bounding box center [726, 71] width 65 height 13
